Goal: Navigation & Orientation: Find specific page/section

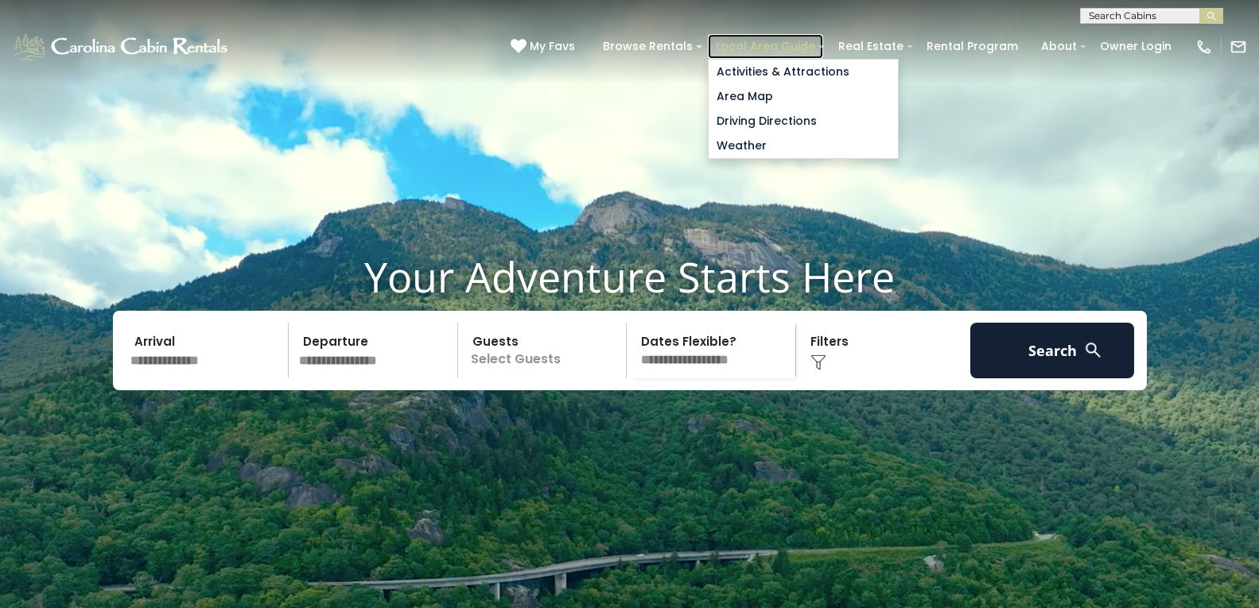
click at [741, 40] on link "Local Area Guide" at bounding box center [765, 46] width 115 height 25
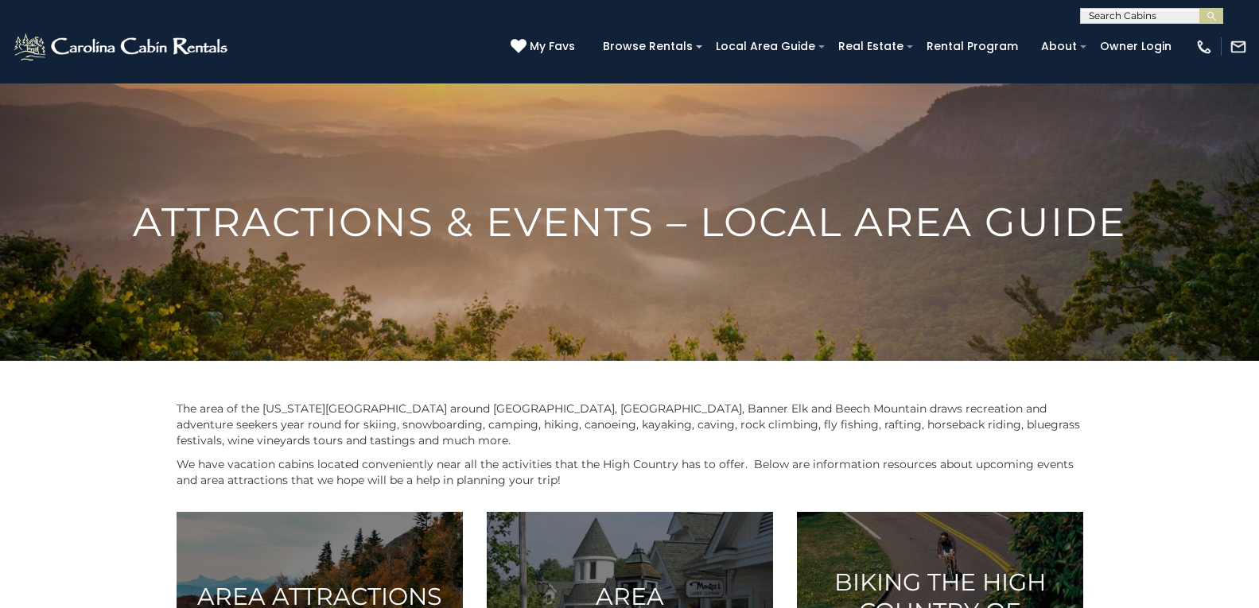
scroll to position [512, 0]
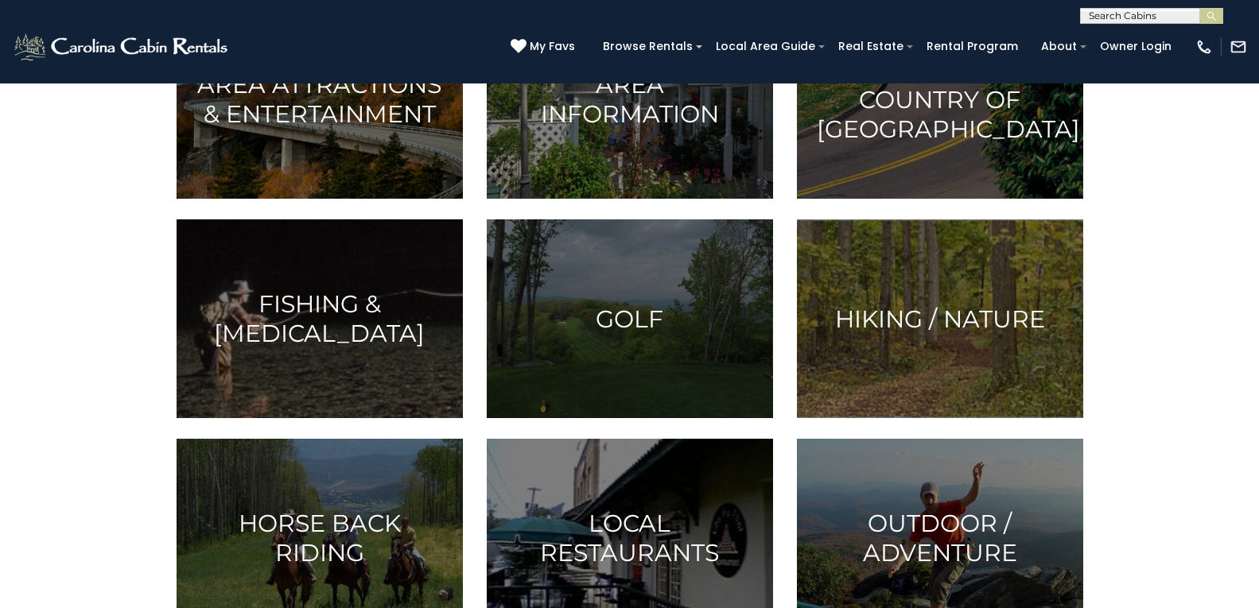
click at [522, 21] on div "**********" at bounding box center [629, 12] width 1259 height 24
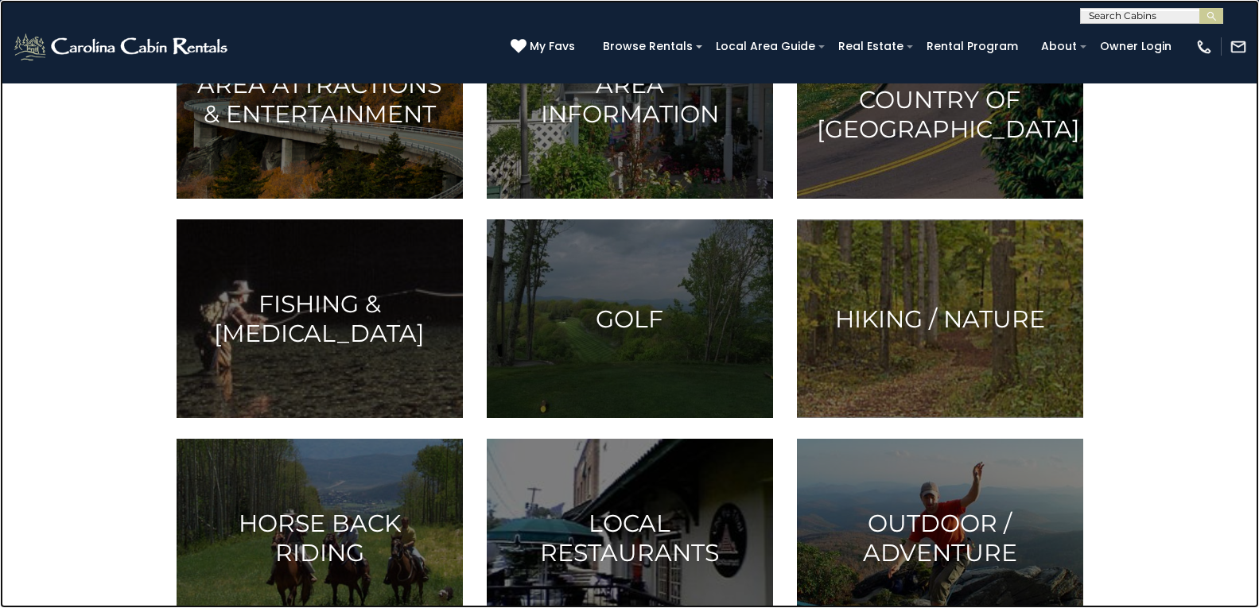
click at [185, 128] on link at bounding box center [629, 304] width 1259 height 608
